Goal: Check status: Check status

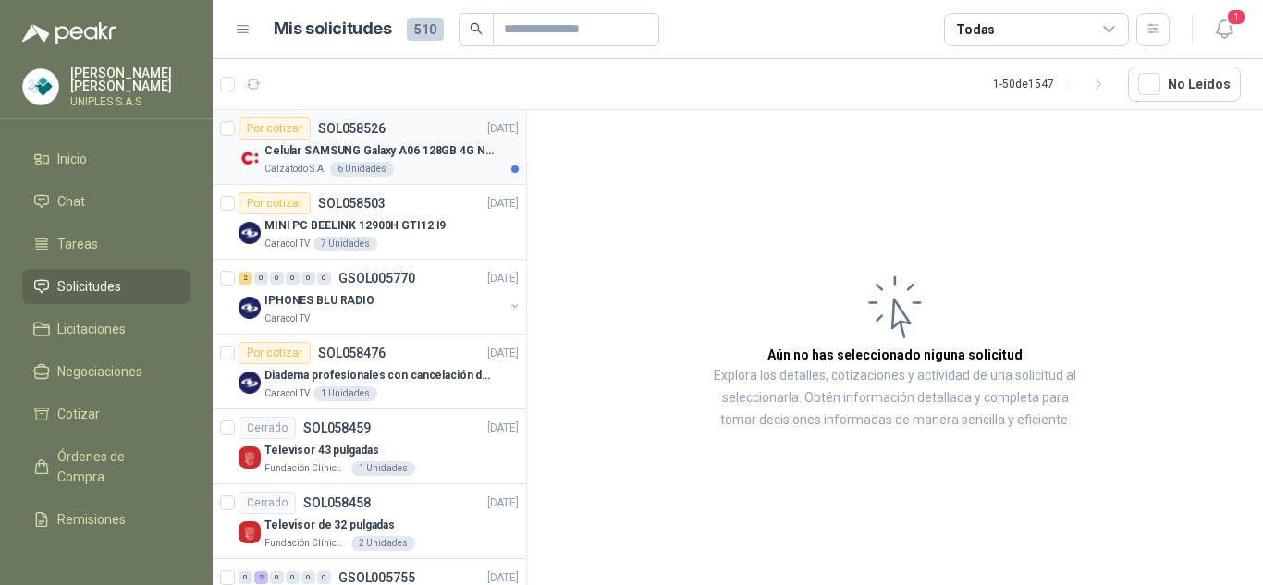
click at [345, 124] on p "SOL058526" at bounding box center [352, 128] width 68 height 13
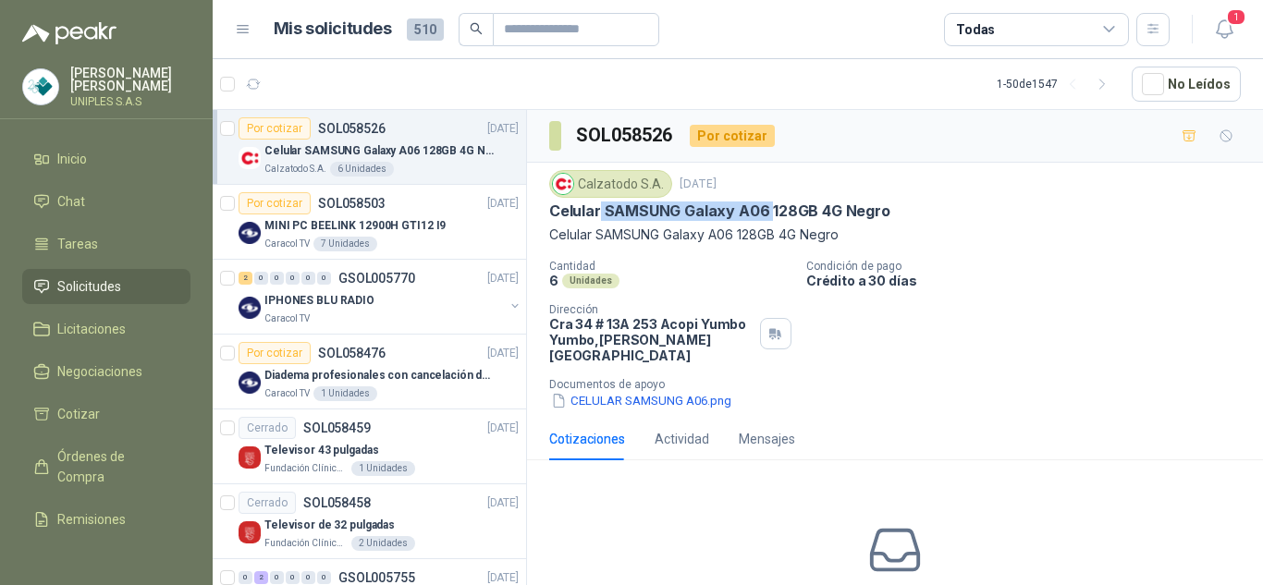
drag, startPoint x: 768, startPoint y: 209, endPoint x: 601, endPoint y: 214, distance: 166.5
click at [601, 214] on p "Celular SAMSUNG Galaxy A06 128GB 4G Negro" at bounding box center [719, 211] width 341 height 19
copy p "SAMSUNG Galaxy A06"
click at [1220, 25] on icon "button" at bounding box center [1224, 29] width 23 height 23
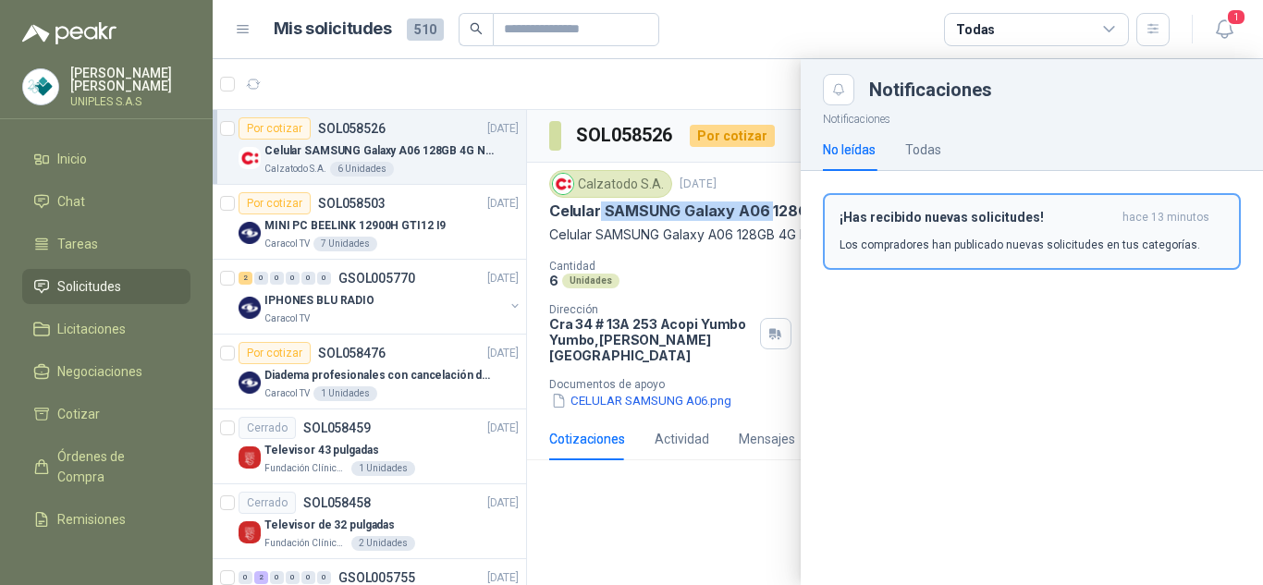
click at [910, 229] on div "¡Has recibido nuevas solicitudes! hace 13 minutos Los compradores han publicado…" at bounding box center [1032, 231] width 385 height 43
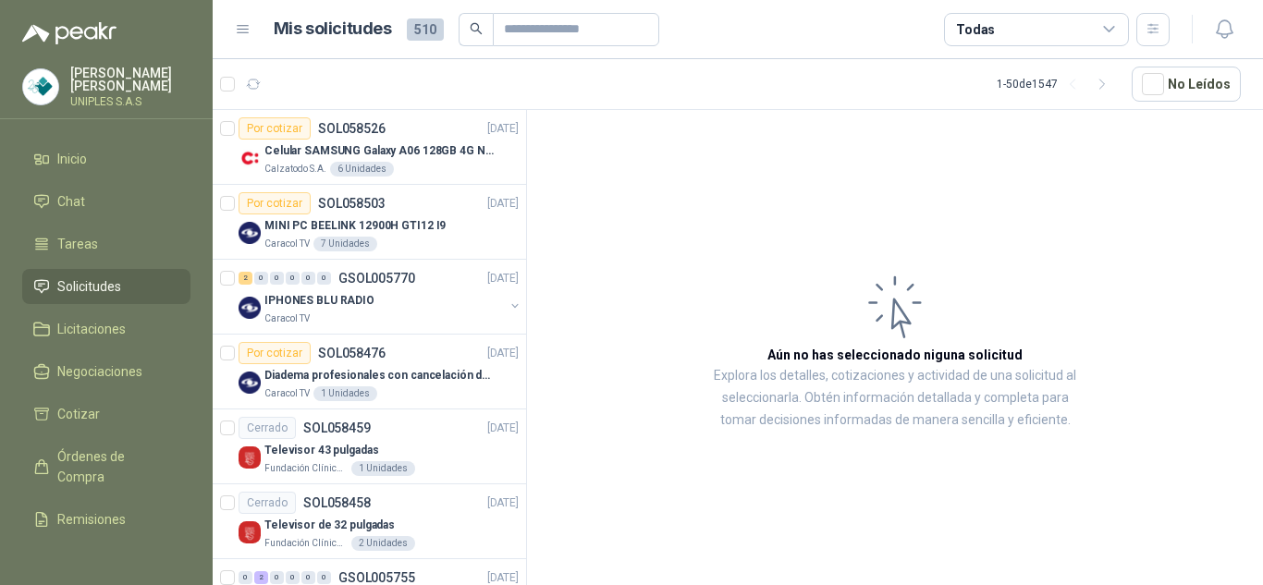
click at [1015, 29] on div "Todas" at bounding box center [1036, 29] width 185 height 33
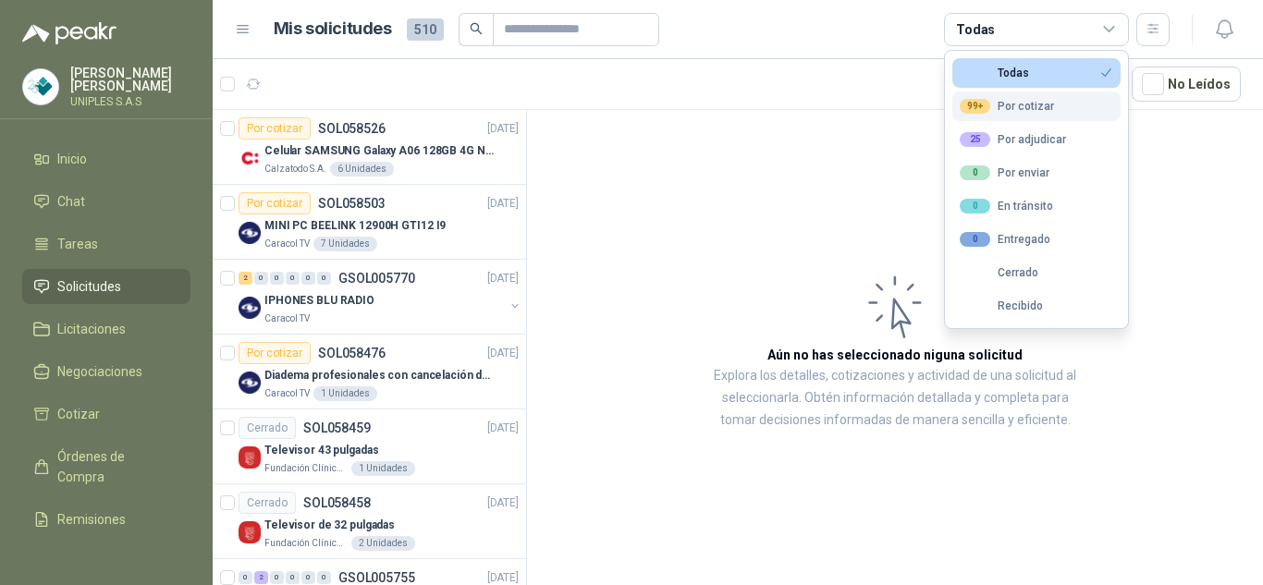
click at [1026, 106] on div "99+ Por cotizar" at bounding box center [1007, 106] width 94 height 15
